Goal: Information Seeking & Learning: Check status

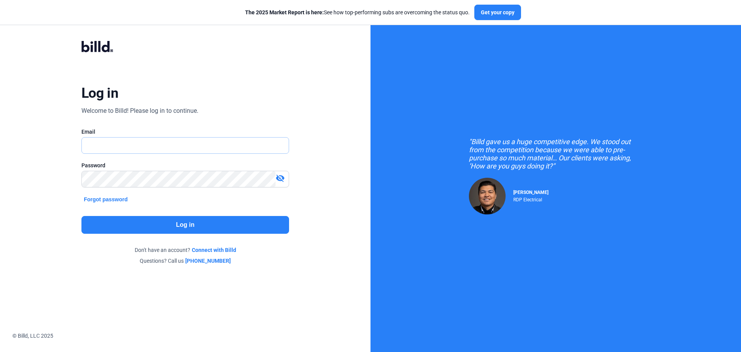
type input "[EMAIL_ADDRESS][DOMAIN_NAME]"
click at [222, 225] on button "Log in" at bounding box center [185, 225] width 208 height 18
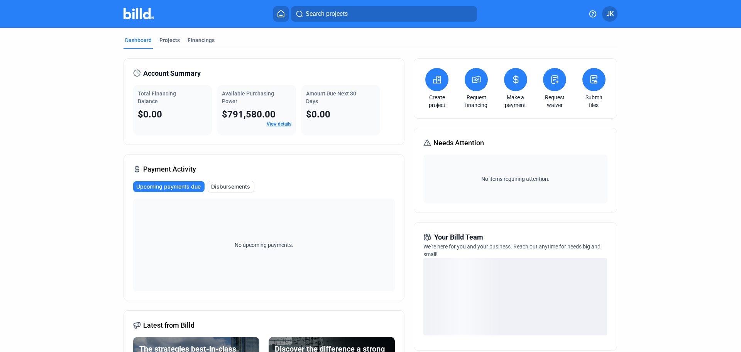
click at [278, 123] on link "View details" at bounding box center [279, 123] width 25 height 5
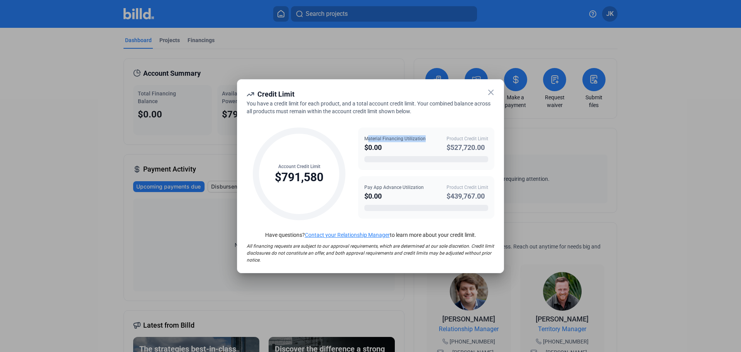
drag, startPoint x: 368, startPoint y: 137, endPoint x: 426, endPoint y: 137, distance: 58.3
click at [426, 137] on div "Material Financing Utilization $0.00 Product Credit Limit $527,720.00" at bounding box center [426, 144] width 124 height 18
click at [475, 149] on div "$527,720.00" at bounding box center [468, 147] width 42 height 11
click at [452, 147] on div "$527,720.00" at bounding box center [468, 147] width 42 height 11
